Goal: Information Seeking & Learning: Learn about a topic

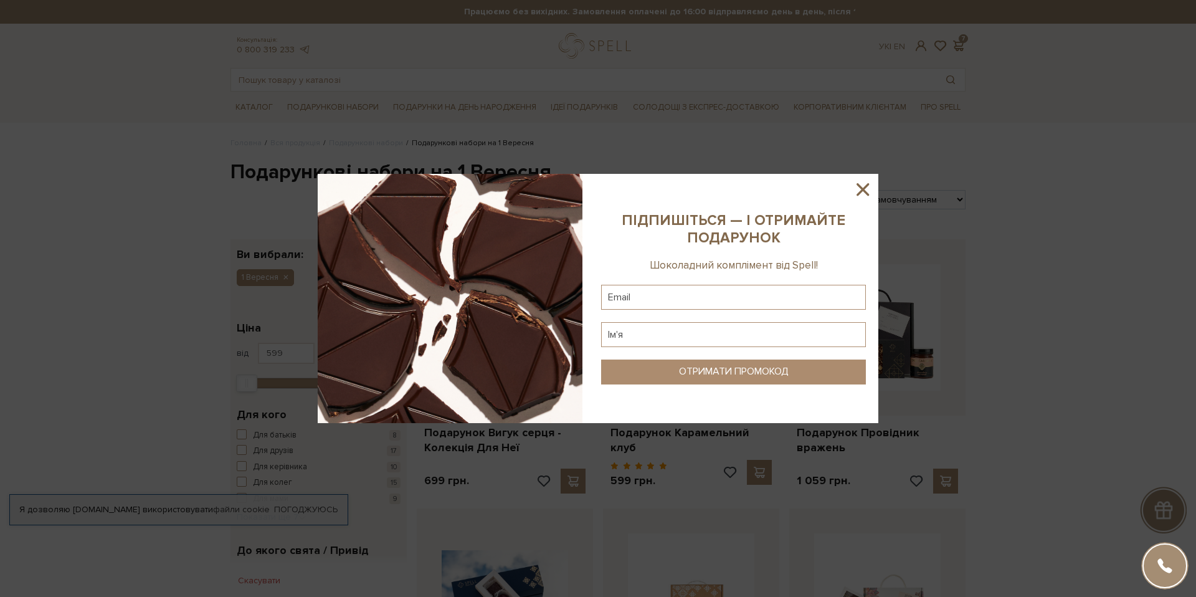
click at [829, 112] on div at bounding box center [598, 298] width 1196 height 597
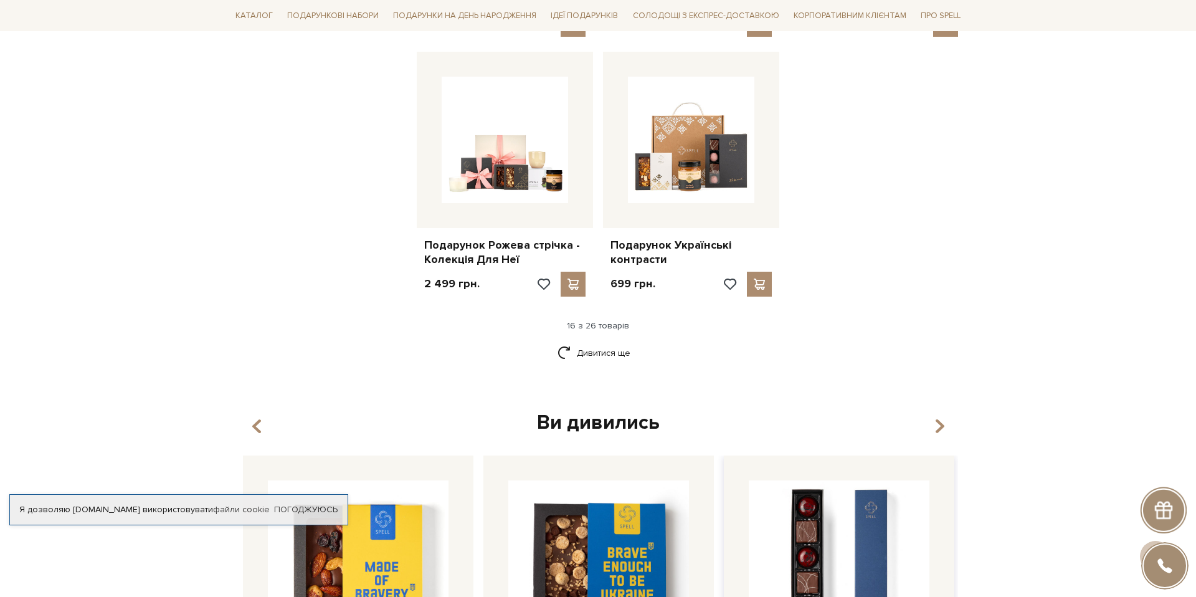
scroll to position [1615, 0]
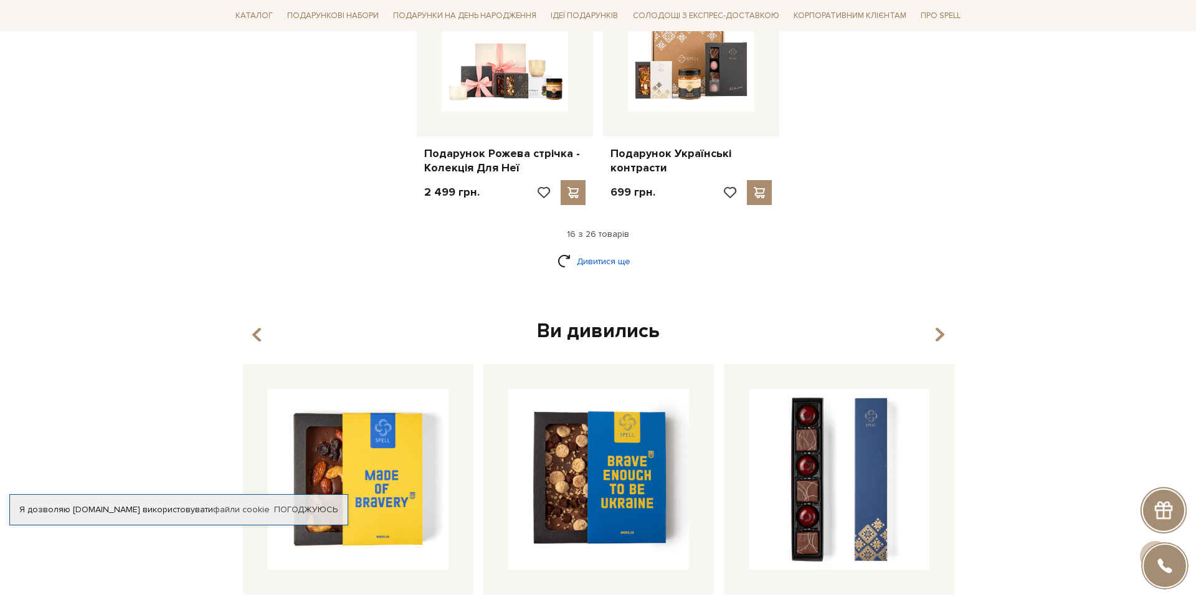
click at [580, 251] on link "Дивитися ще" at bounding box center [598, 262] width 81 height 22
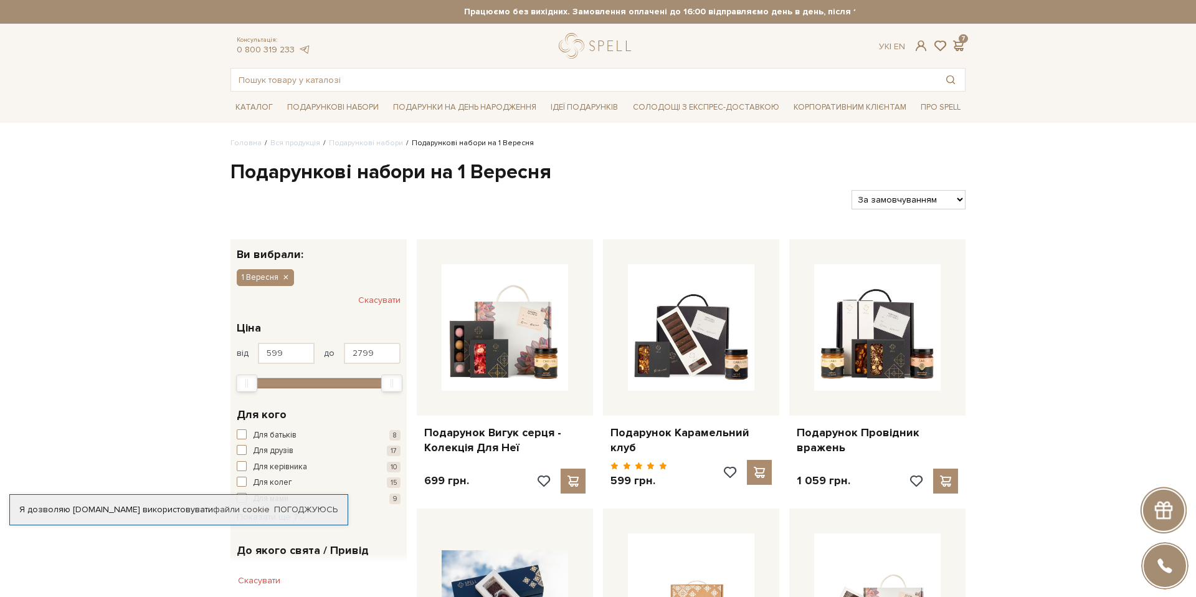
scroll to position [394, 0]
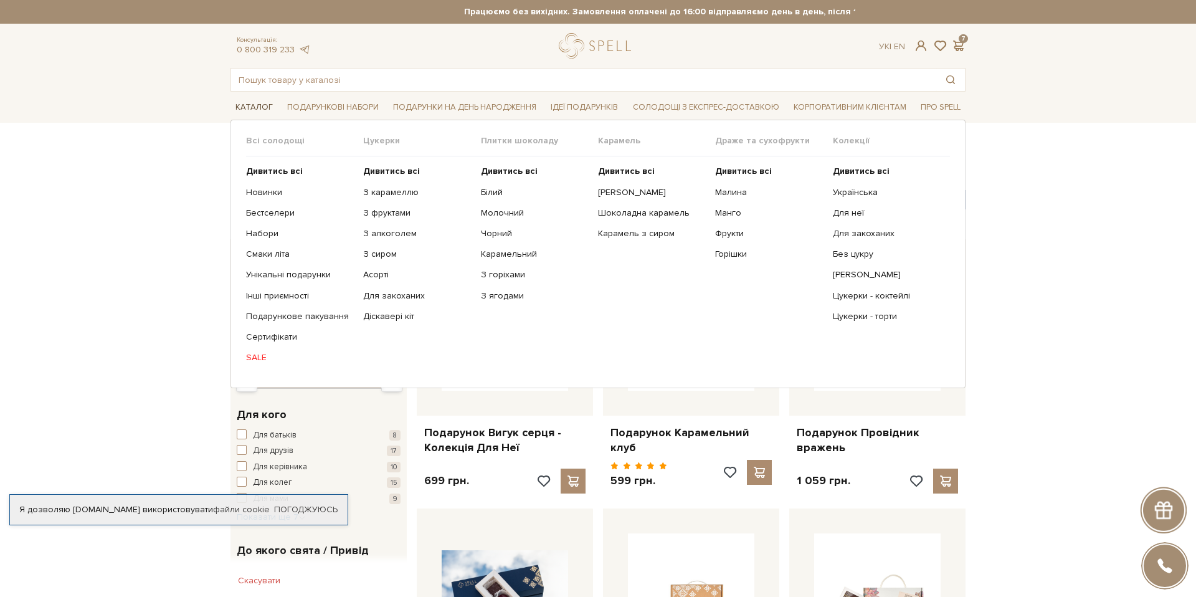
click at [245, 105] on span "Каталог" at bounding box center [254, 107] width 47 height 19
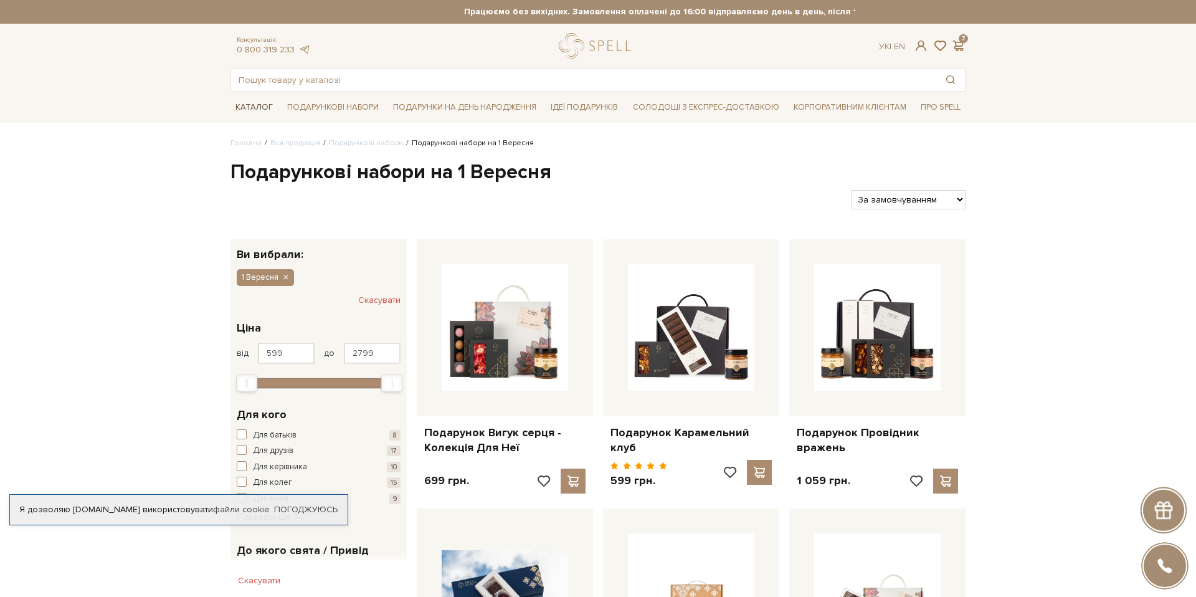
click at [244, 107] on span "Каталог" at bounding box center [254, 107] width 47 height 19
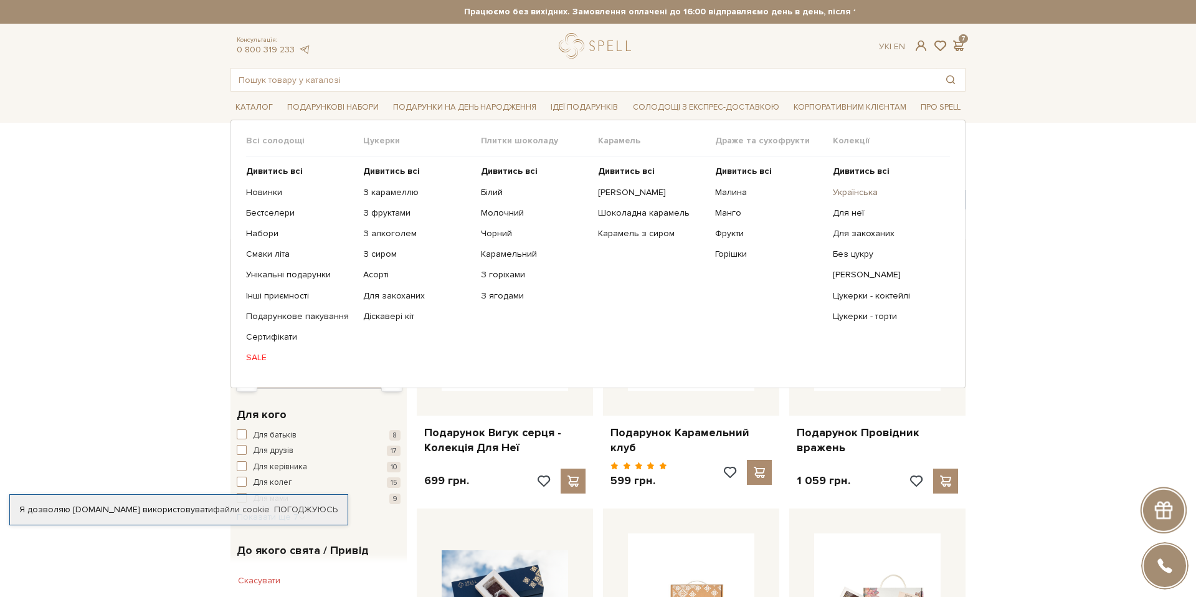
click at [853, 194] on link "Українська" at bounding box center [887, 192] width 108 height 11
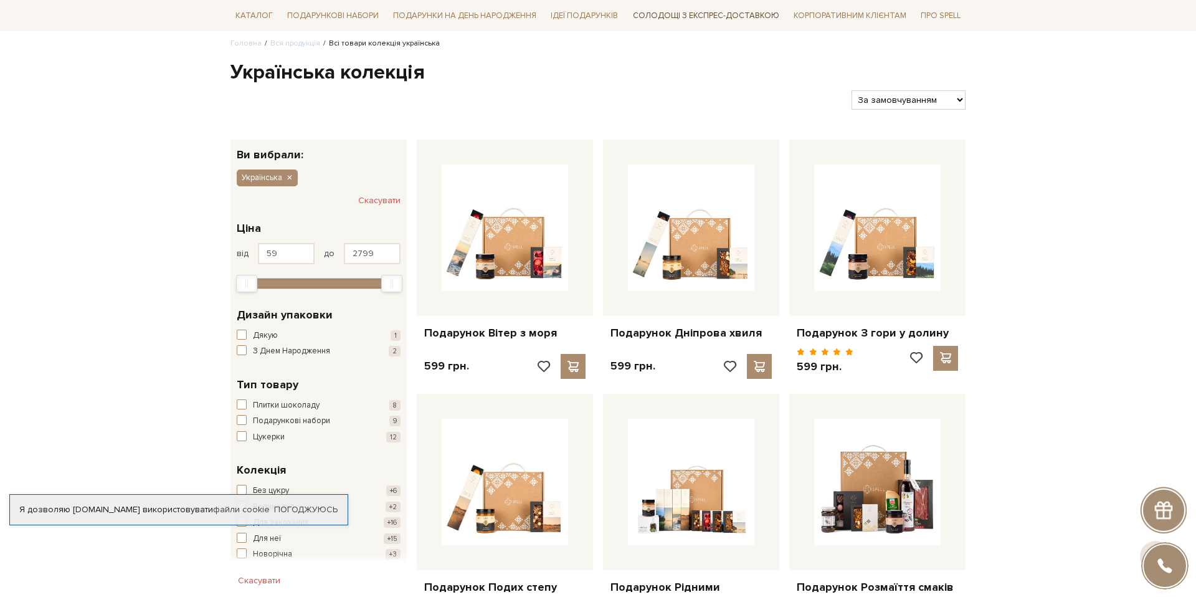
scroll to position [104, 0]
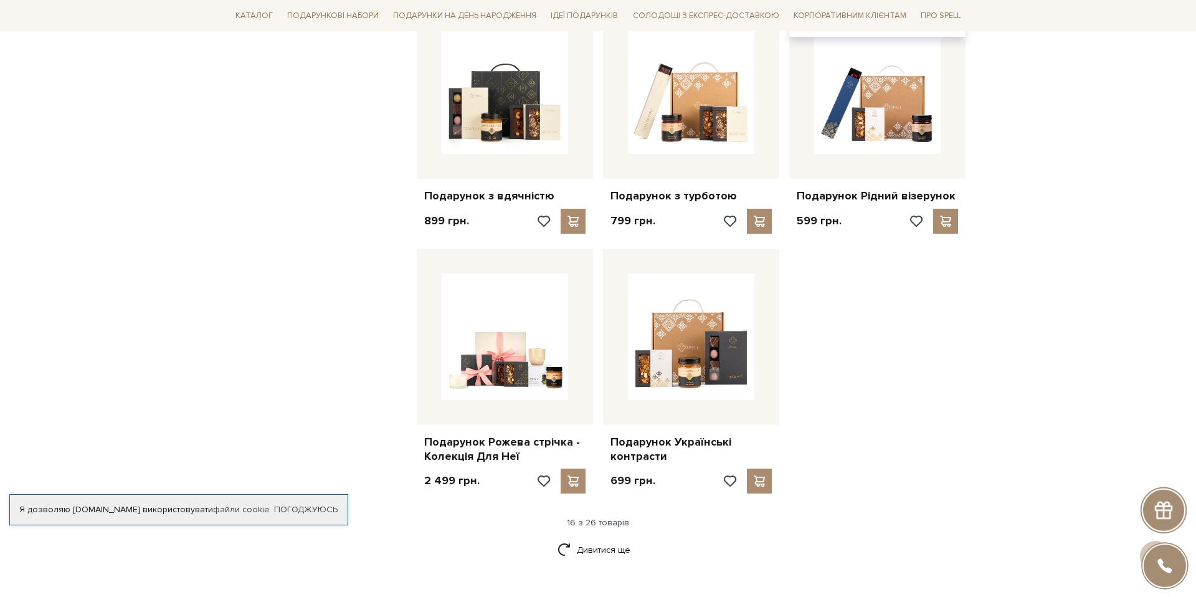
scroll to position [1329, 0]
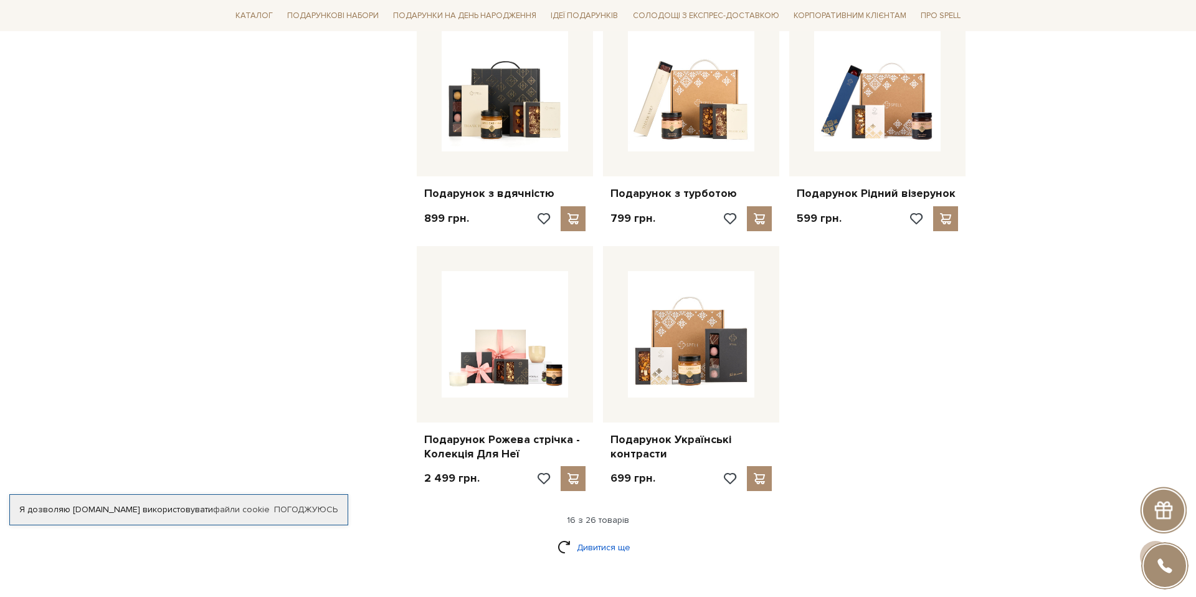
click at [597, 547] on link "Дивитися ще" at bounding box center [598, 548] width 81 height 22
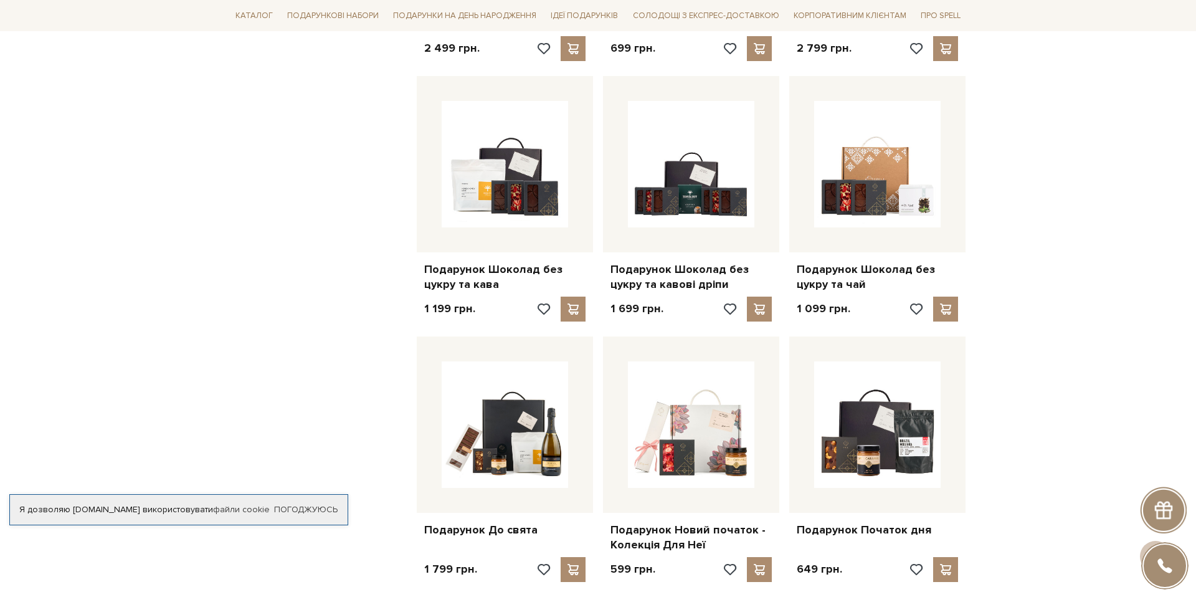
scroll to position [1729, 0]
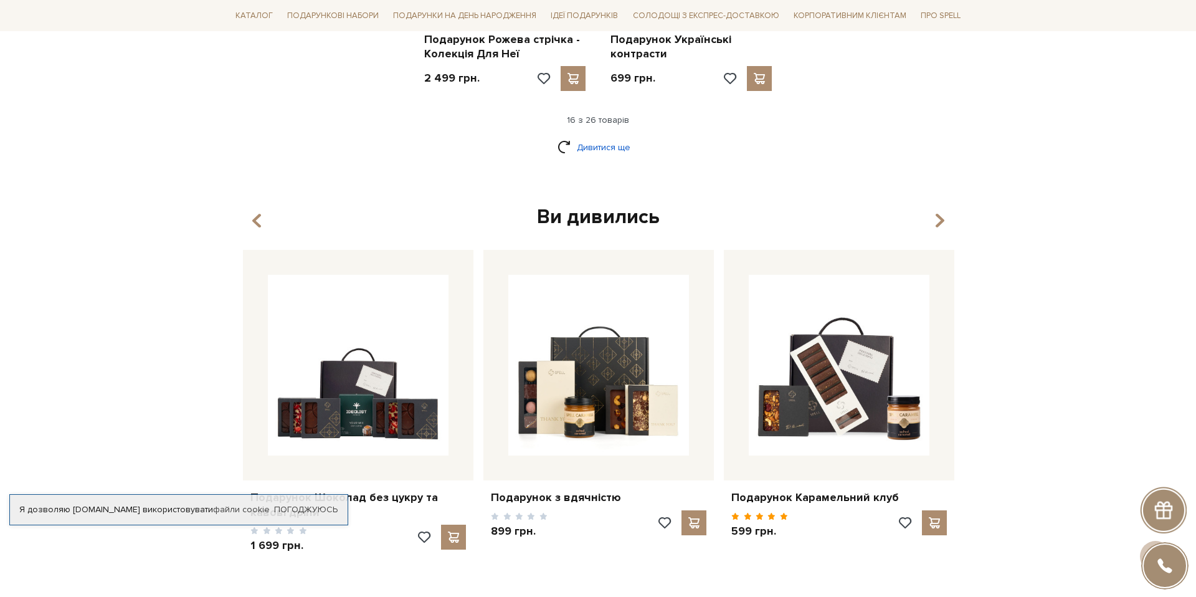
click at [589, 136] on link "Дивитися ще" at bounding box center [598, 147] width 81 height 22
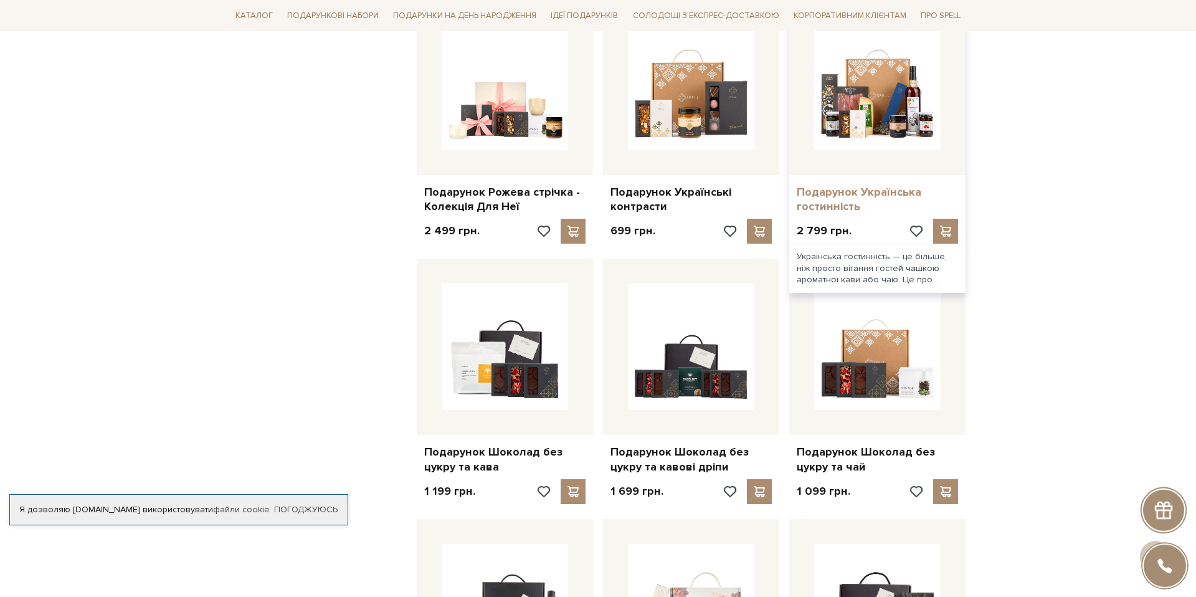
scroll to position [1580, 0]
